Goal: Task Accomplishment & Management: Use online tool/utility

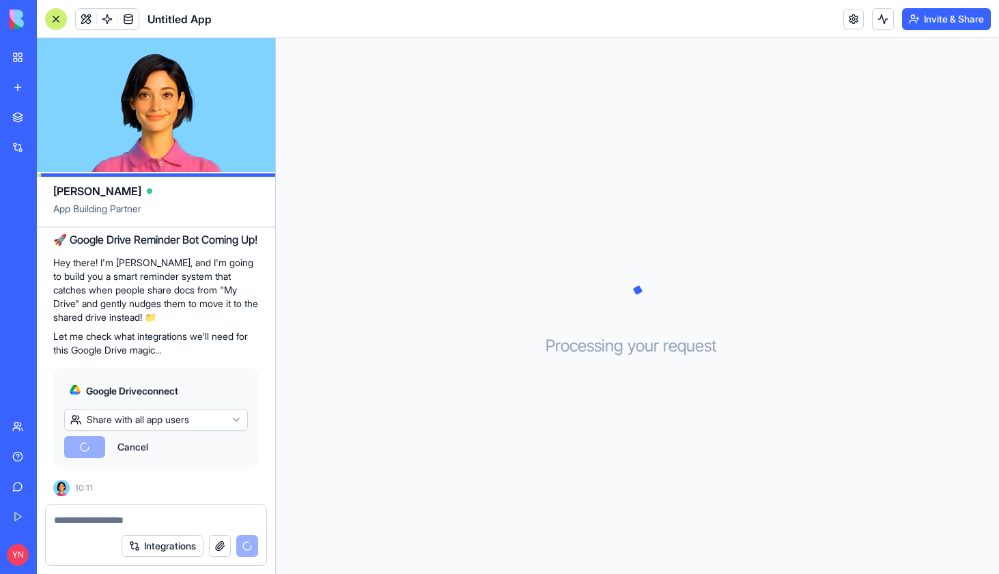
scroll to position [302, 0]
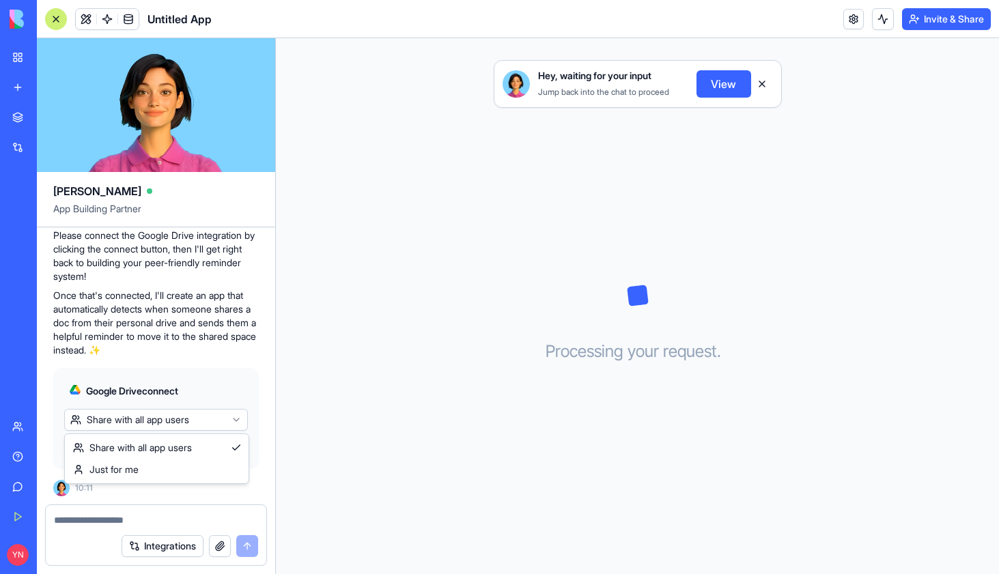
click at [210, 423] on html "BETA My Workspace New app Marketplace Integrations Recent Untitled App AI Logo …" at bounding box center [499, 287] width 999 height 574
click at [231, 330] on html "BETA My Workspace New app Marketplace Integrations Recent Untitled App AI Logo …" at bounding box center [499, 287] width 999 height 574
click at [95, 450] on span "Connect & Share" at bounding box center [112, 447] width 74 height 14
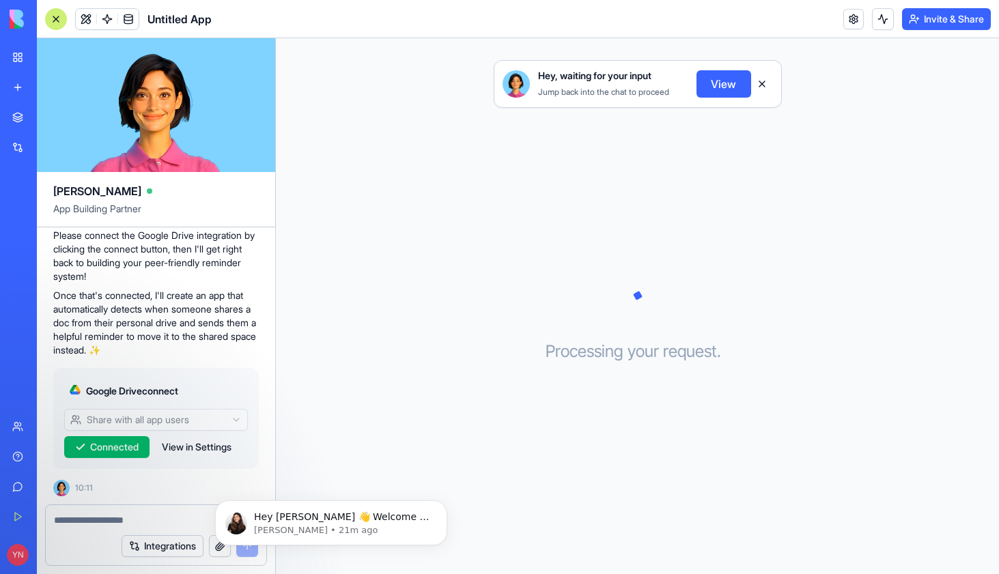
click at [724, 87] on button "View" at bounding box center [723, 83] width 55 height 27
click at [718, 85] on button "View" at bounding box center [723, 83] width 55 height 27
click at [761, 84] on button at bounding box center [762, 84] width 22 height 22
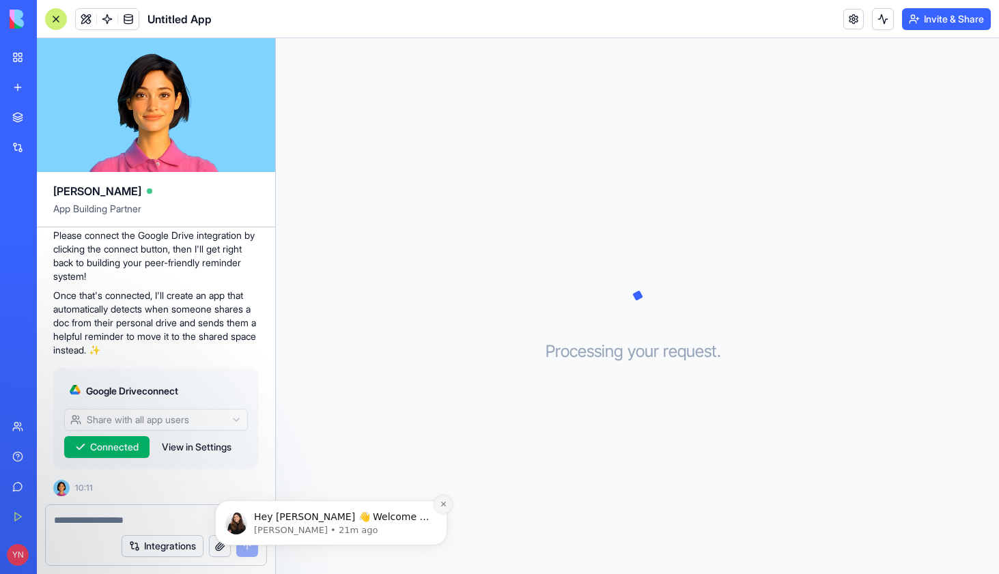
click at [443, 507] on icon "Dismiss notification" at bounding box center [444, 504] width 8 height 8
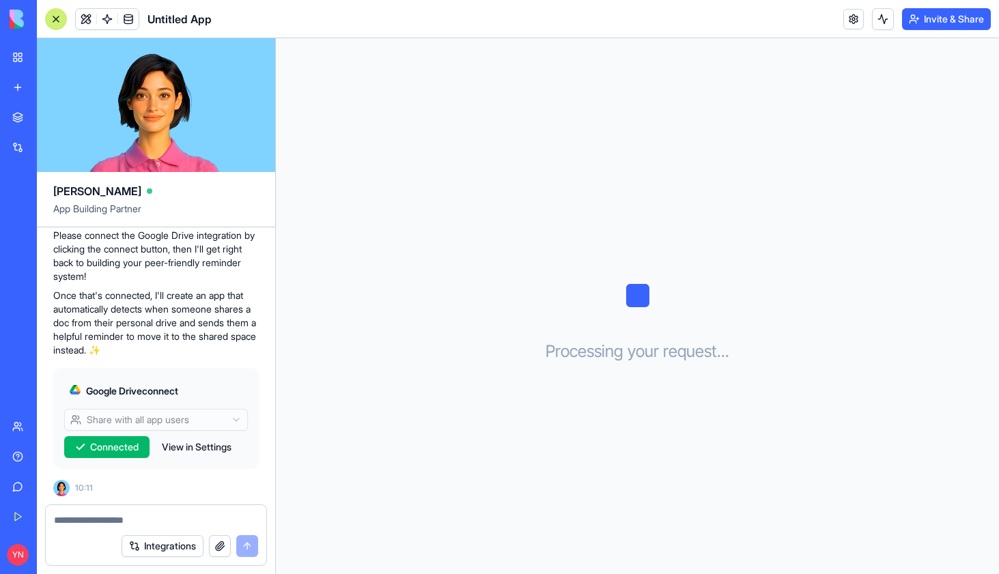
click at [117, 521] on textarea at bounding box center [156, 520] width 204 height 14
click at [117, 450] on span "Connected" at bounding box center [114, 447] width 48 height 14
click at [103, 520] on textarea at bounding box center [156, 520] width 204 height 14
type textarea "*"
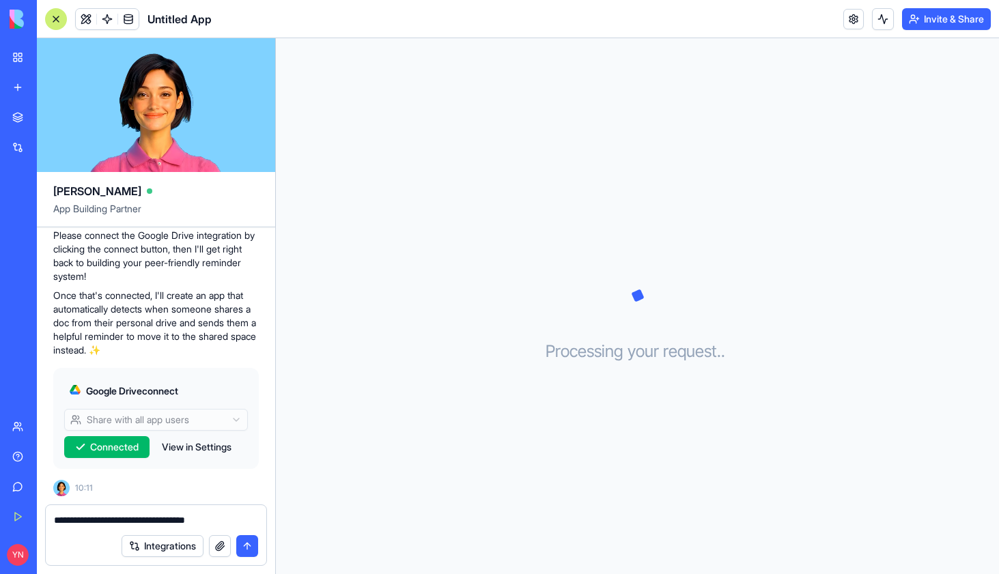
type textarea "**********"
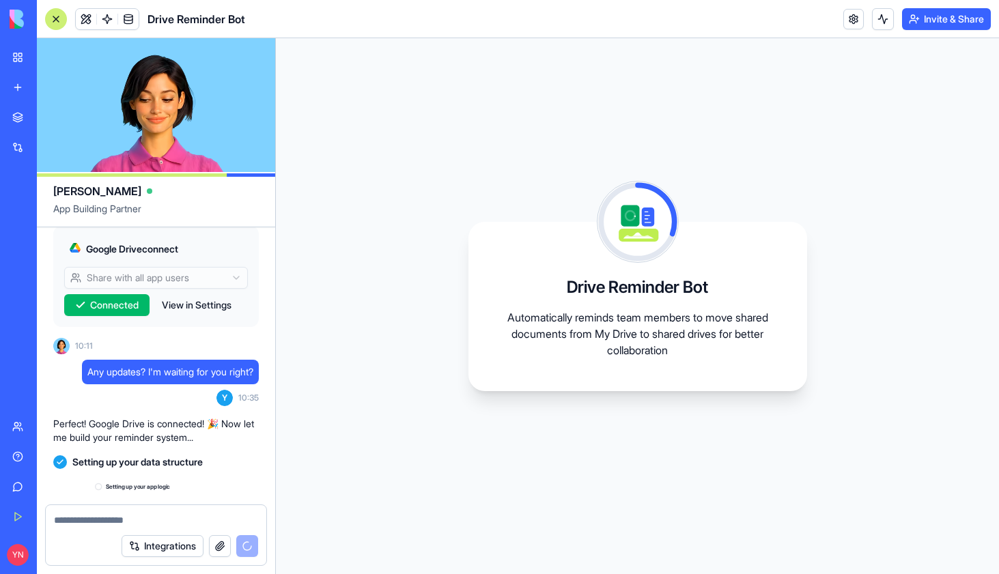
scroll to position [591, 0]
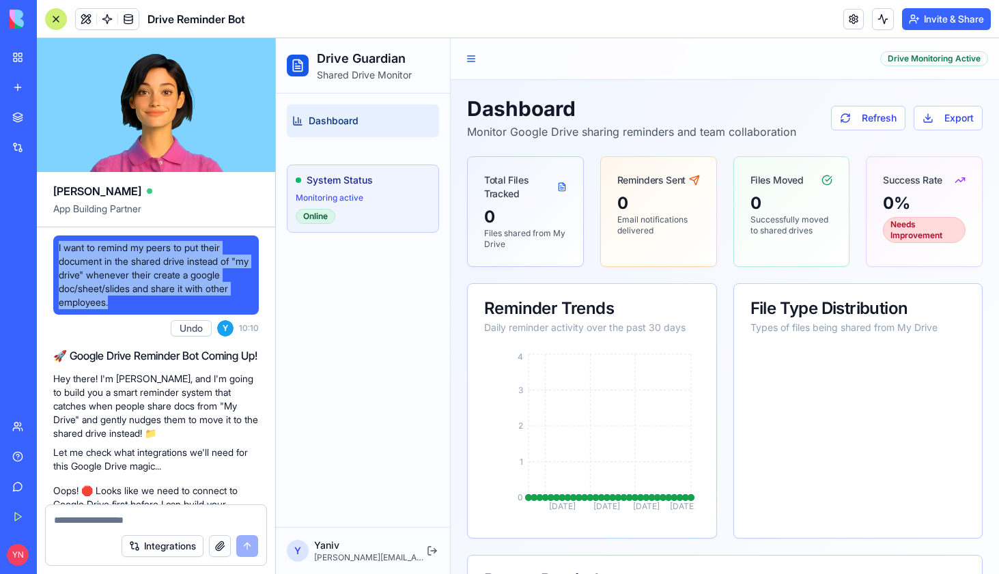
drag, startPoint x: 125, startPoint y: 302, endPoint x: 57, endPoint y: 244, distance: 89.5
click at [57, 244] on div "I want to remind my peers to put their document in the shared drive instead of …" at bounding box center [156, 275] width 206 height 79
copy span "I want to remind my peers to put their document in the shared drive instead of …"
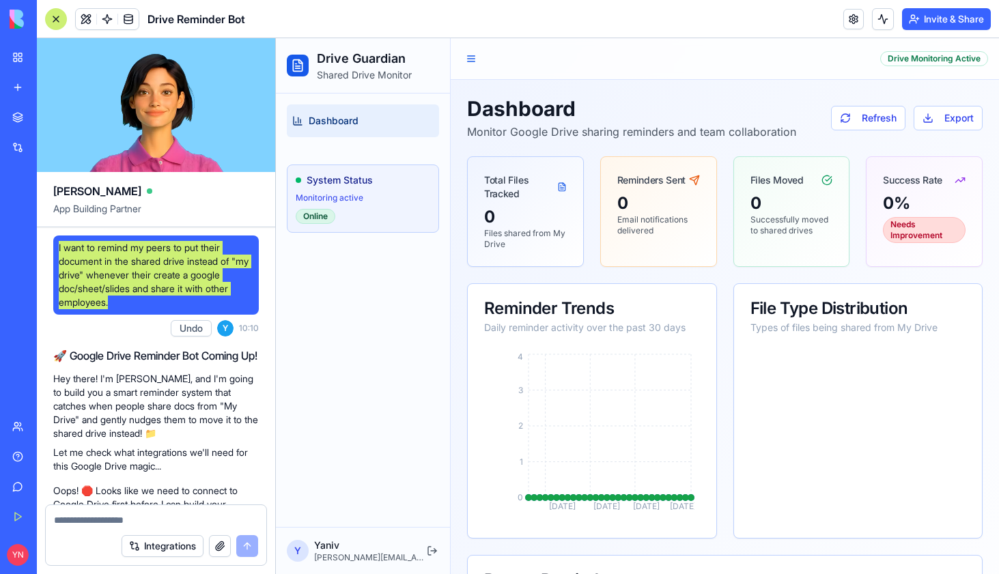
click at [373, 371] on div "Dashboard System Status Monitoring active Online" at bounding box center [363, 311] width 174 height 434
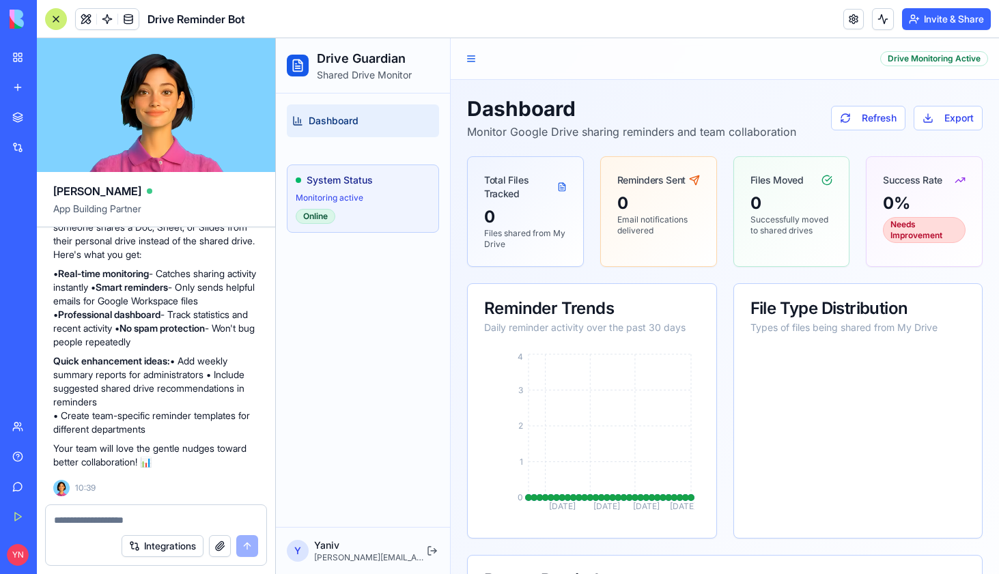
scroll to position [924, 0]
click at [111, 517] on textarea at bounding box center [156, 520] width 204 height 14
type textarea "**********"
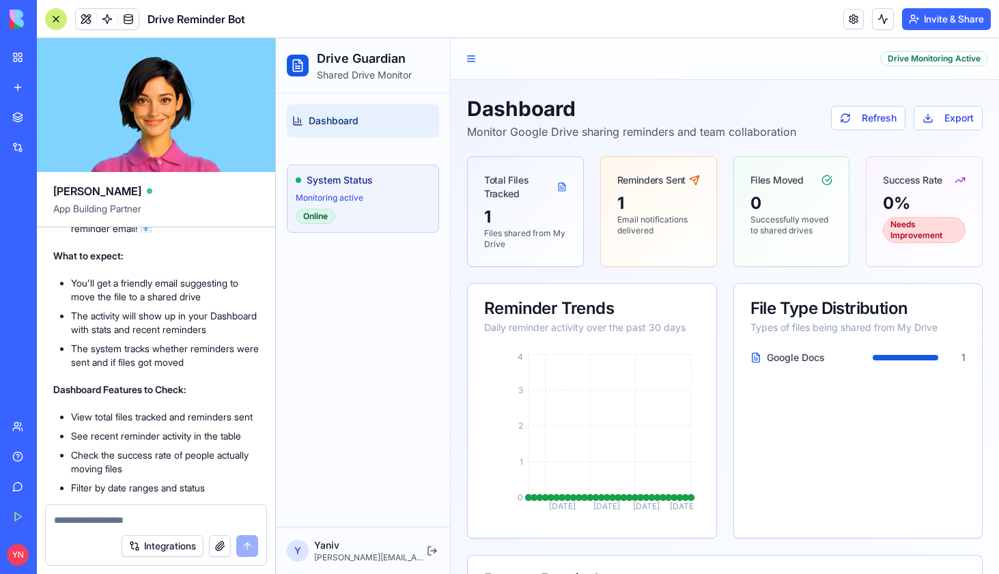
scroll to position [1357, 0]
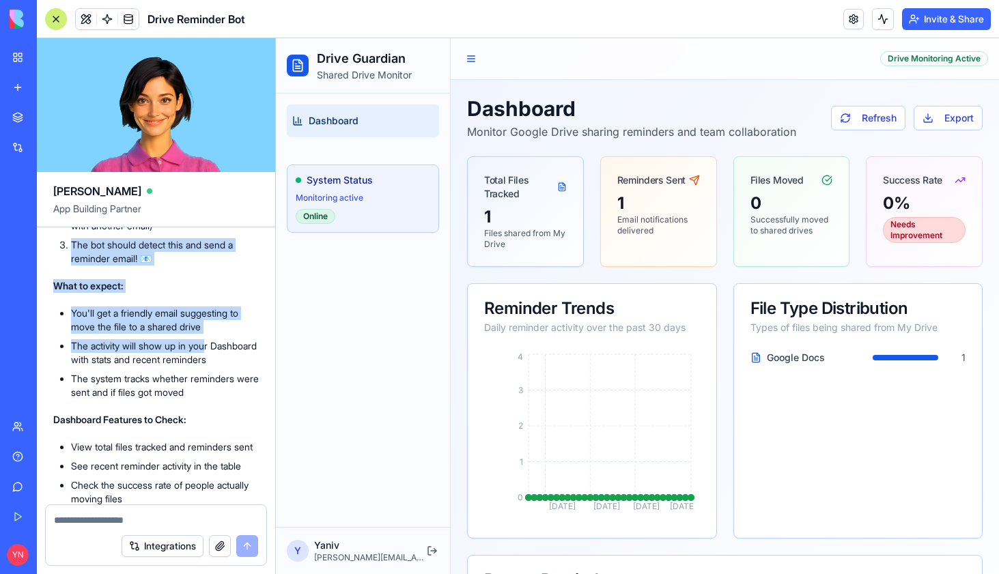
drag, startPoint x: 50, startPoint y: 255, endPoint x: 212, endPoint y: 362, distance: 194.3
click at [182, 320] on div "Great question! Here are a few ways to test your Drive Reminder Bot: 🧪 Easy Tes…" at bounding box center [156, 376] width 206 height 527
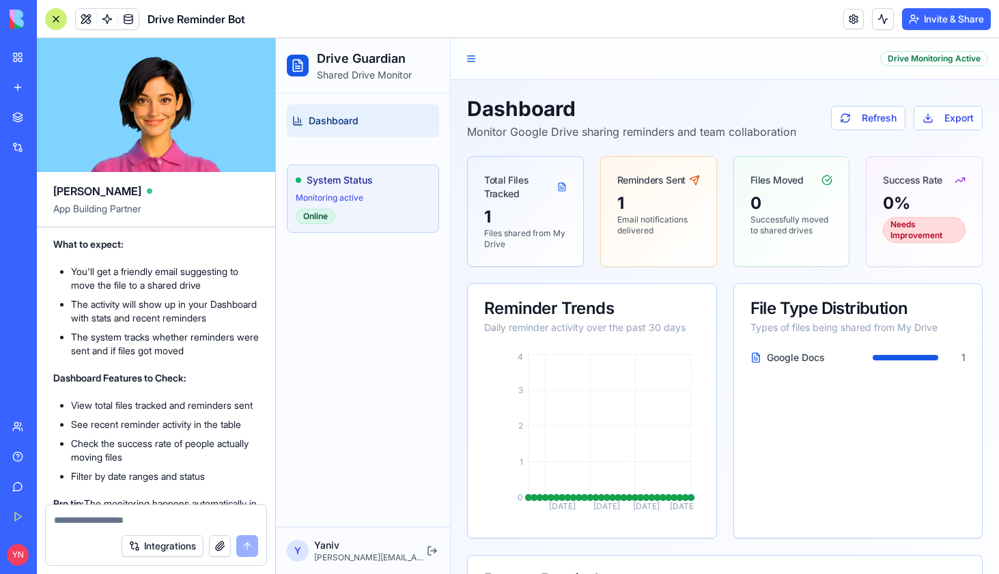
scroll to position [1399, 0]
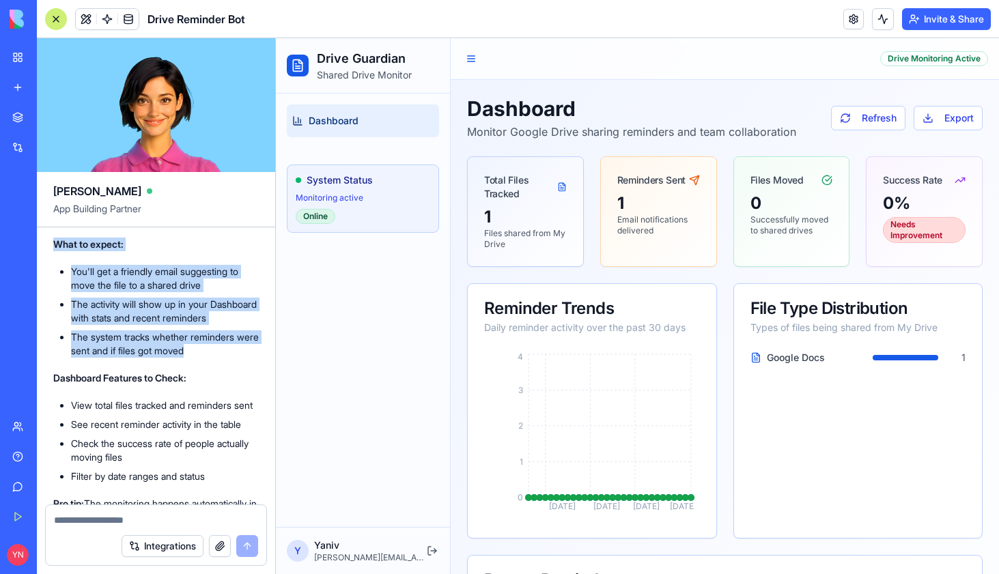
drag, startPoint x: 53, startPoint y: 256, endPoint x: 240, endPoint y: 376, distance: 222.3
click at [240, 376] on div "Great question! Here are a few ways to test your Drive Reminder Bot: 🧪 Easy Tes…" at bounding box center [156, 334] width 206 height 527
copy div "What to expect: You'll get a friendly email suggesting to move the file to a sh…"
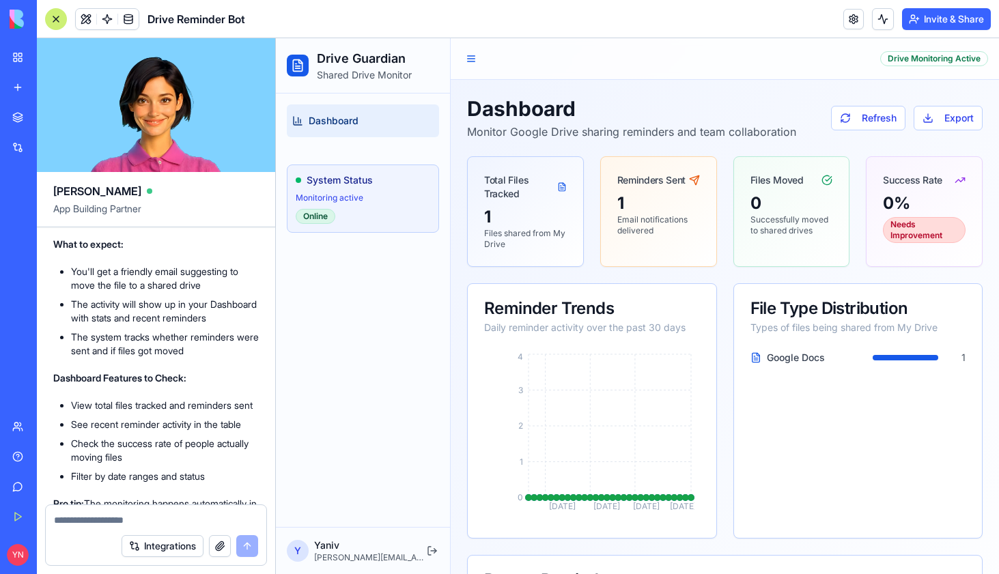
click at [125, 515] on textarea at bounding box center [156, 520] width 204 height 14
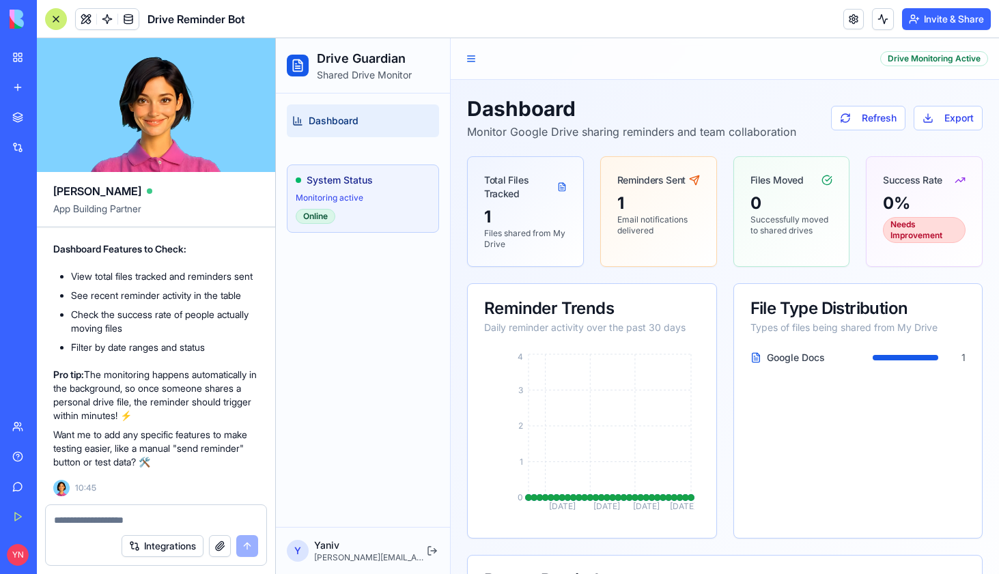
scroll to position [1569, 0]
paste textarea "**********"
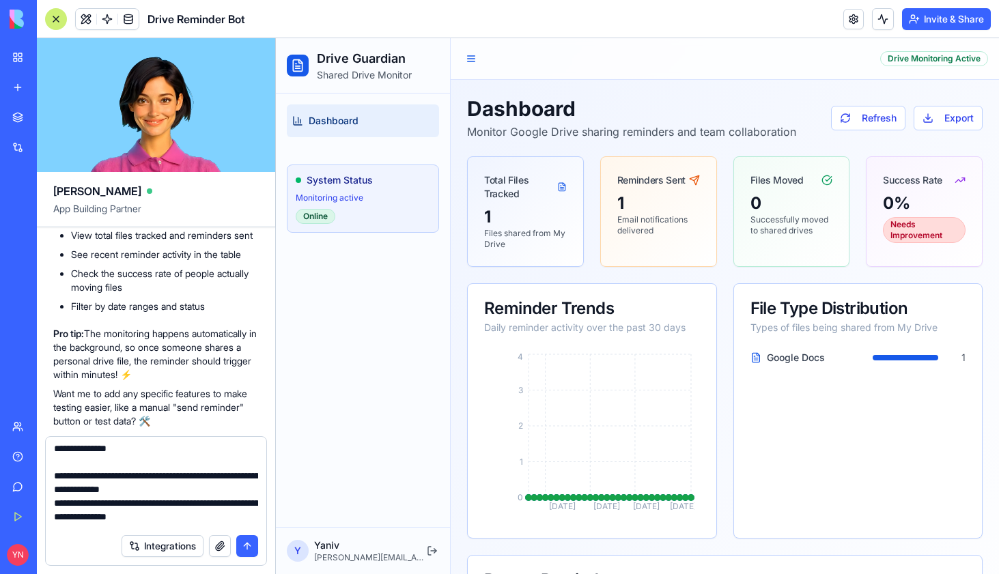
scroll to position [0, 0]
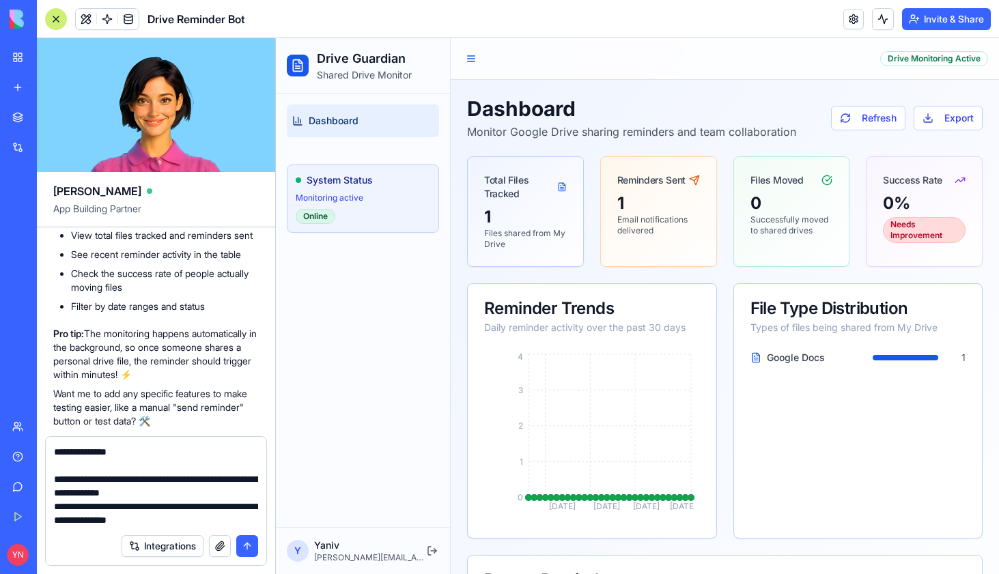
click at [54, 451] on textarea "**********" at bounding box center [156, 486] width 204 height 82
type textarea "**********"
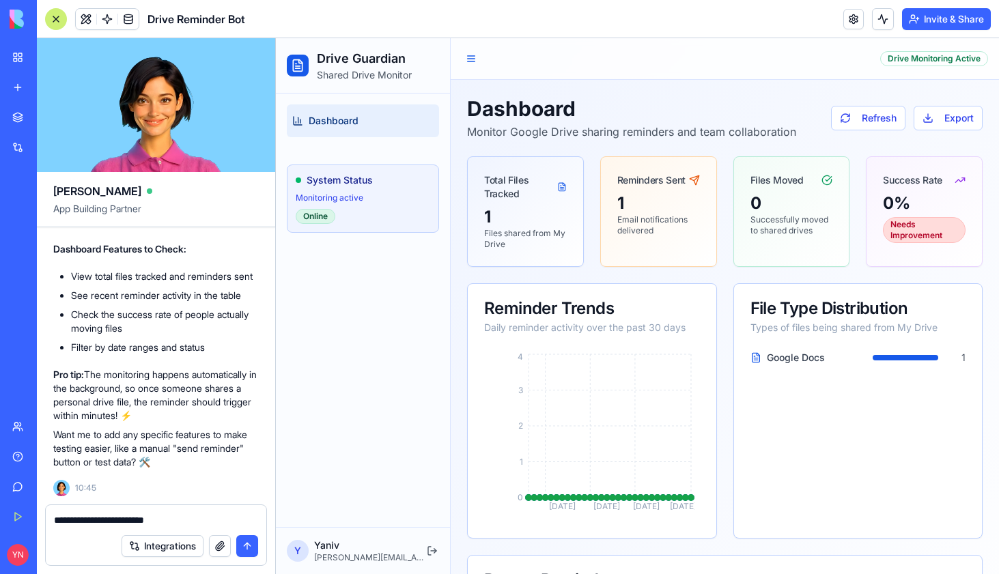
type textarea "**********"
click at [668, 193] on div "1" at bounding box center [658, 204] width 83 height 22
click at [657, 182] on div "Reminders Sent" at bounding box center [651, 180] width 68 height 14
click at [855, 117] on button "Refresh" at bounding box center [868, 118] width 74 height 25
click at [674, 227] on p "Email notifications delivered" at bounding box center [658, 225] width 83 height 22
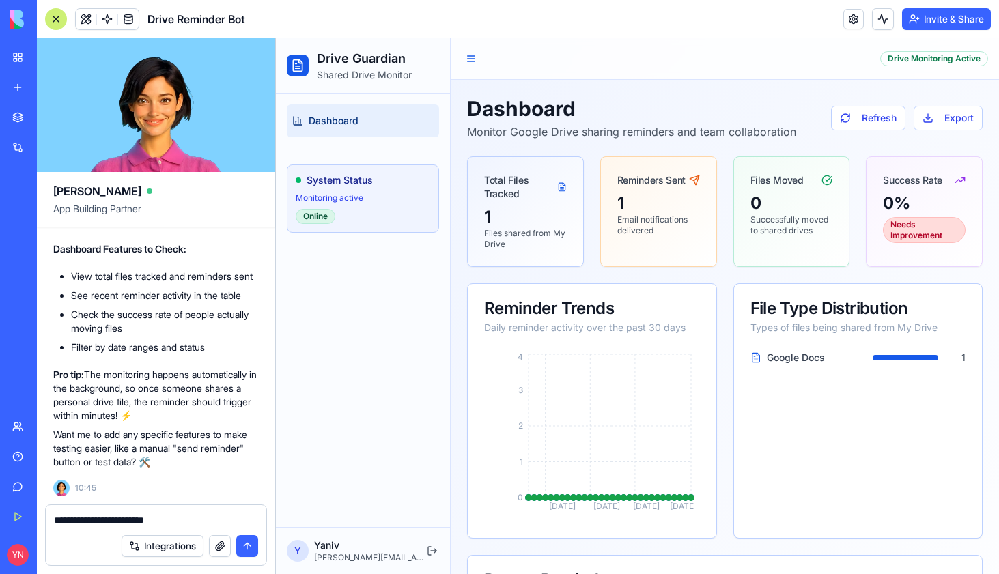
click at [249, 545] on button "submit" at bounding box center [247, 546] width 22 height 22
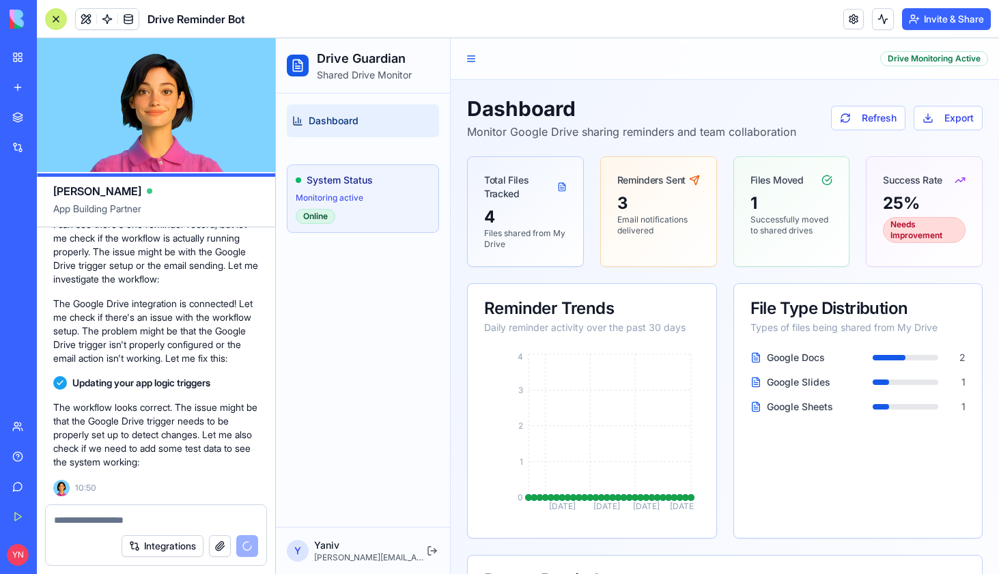
scroll to position [2538, 0]
